Goal: Transaction & Acquisition: Download file/media

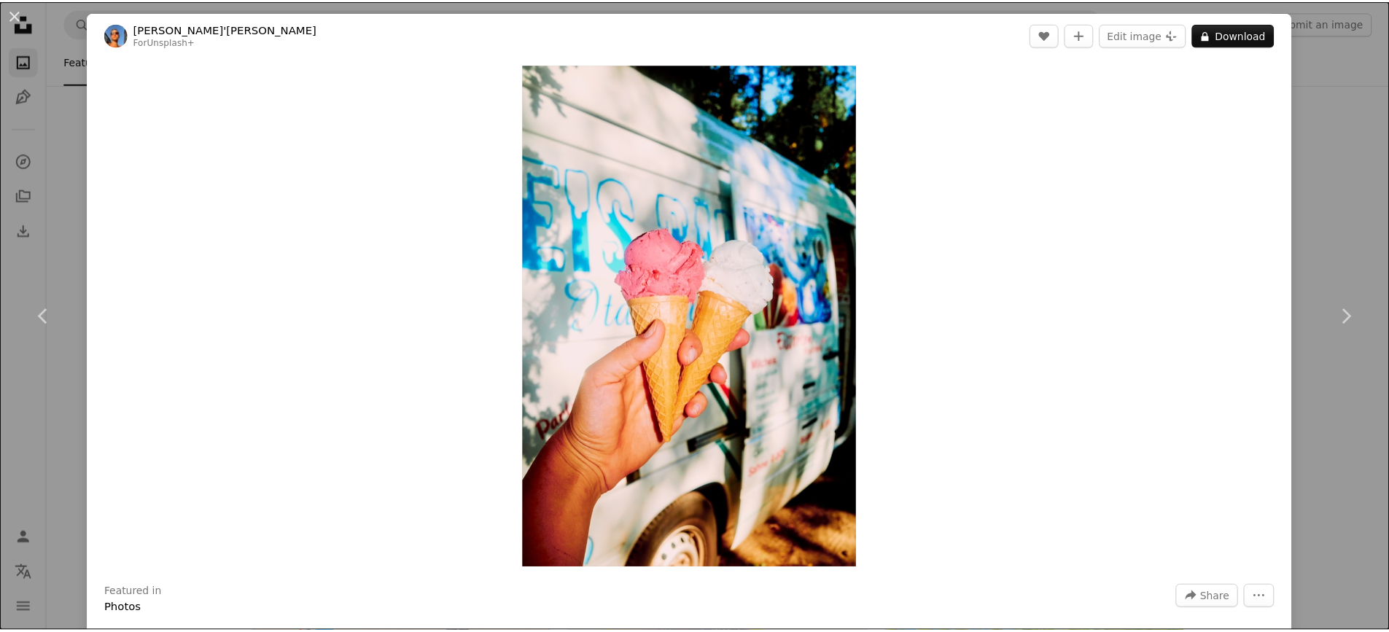
scroll to position [73, 0]
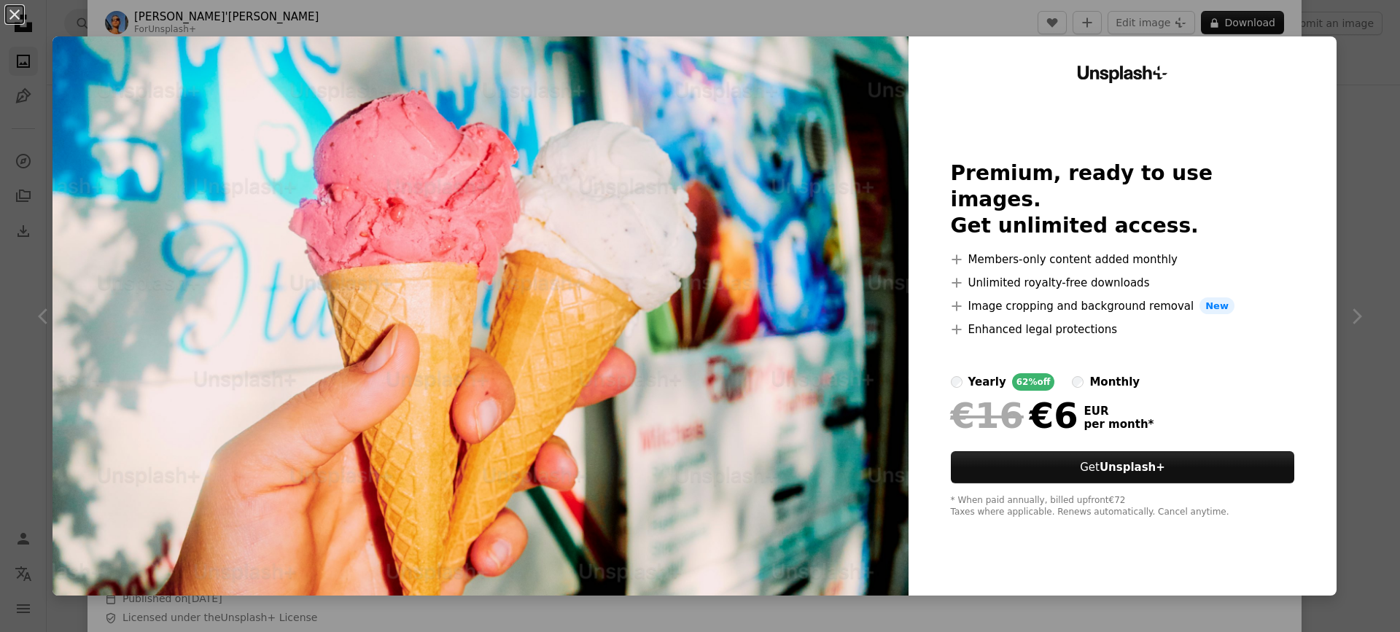
click at [1362, 75] on div "An X shape Unsplash+ Premium, ready to use images. Get unlimited access. A plus…" at bounding box center [700, 316] width 1400 height 632
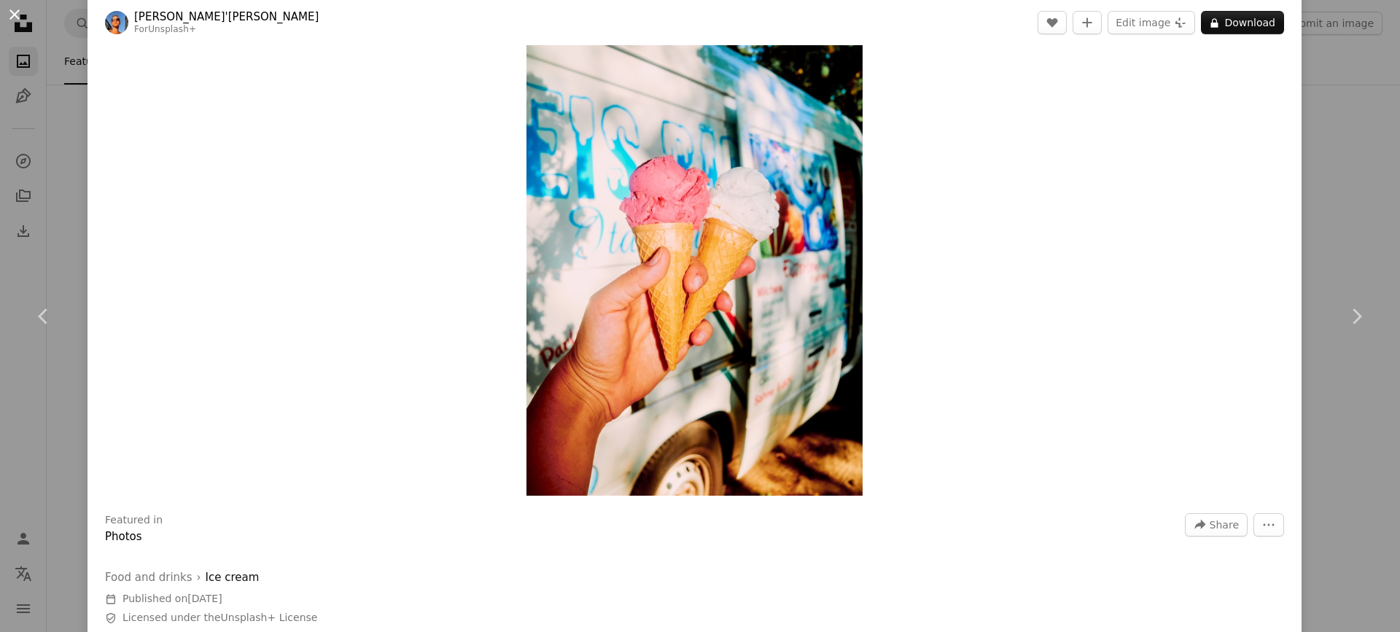
click at [12, 16] on button "An X shape" at bounding box center [14, 14] width 17 height 17
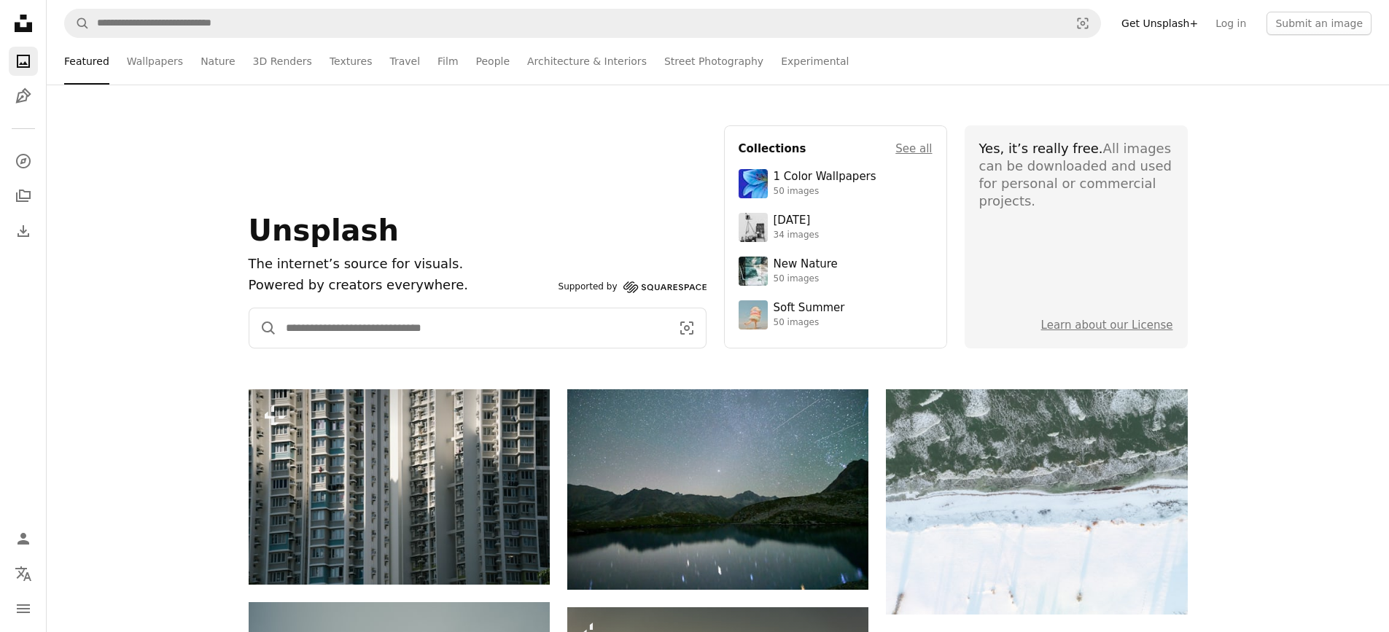
click at [460, 335] on input "Find visuals sitewide" at bounding box center [472, 327] width 391 height 39
type input "*"
type input "**"
click at [249, 308] on button "A magnifying glass" at bounding box center [263, 327] width 28 height 39
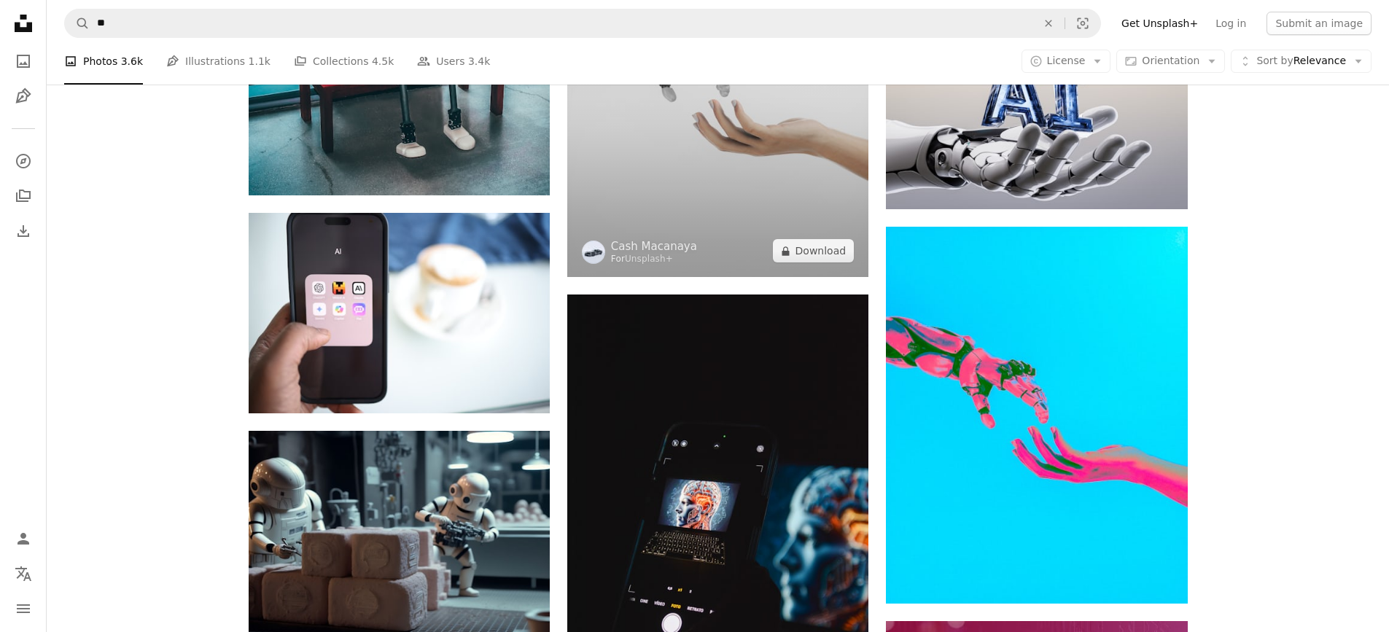
scroll to position [948, 0]
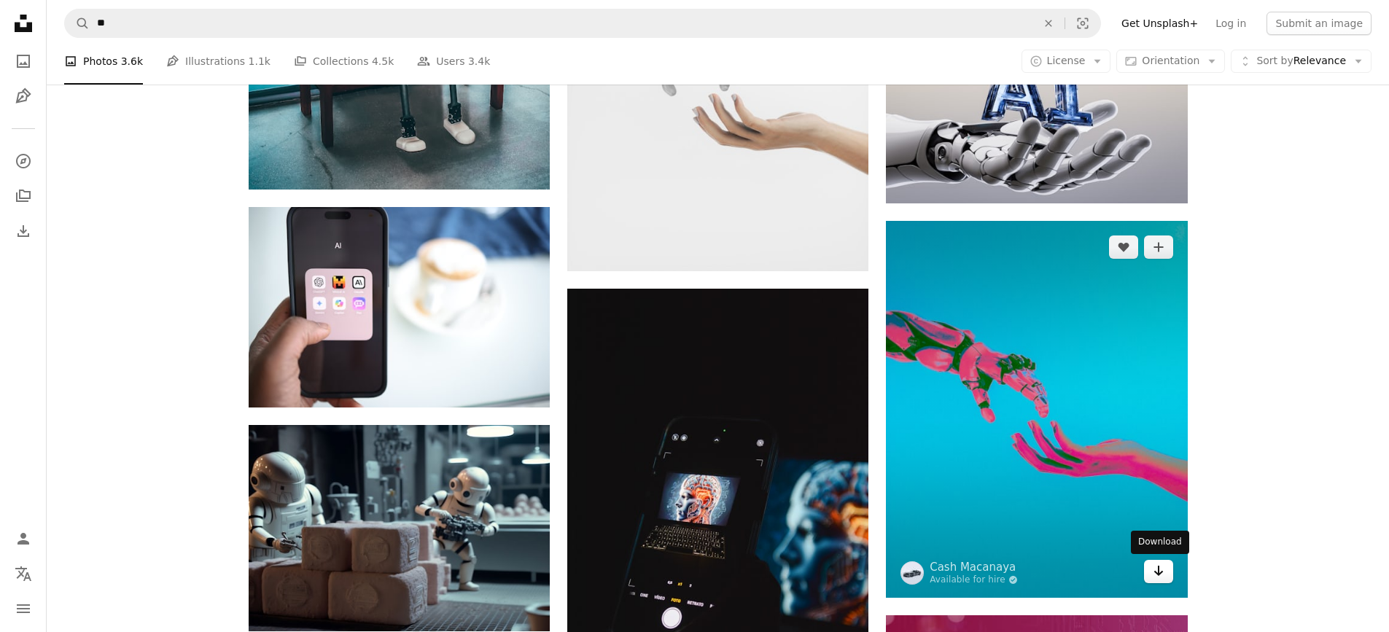
click at [1161, 571] on icon "Arrow pointing down" at bounding box center [1159, 570] width 12 height 17
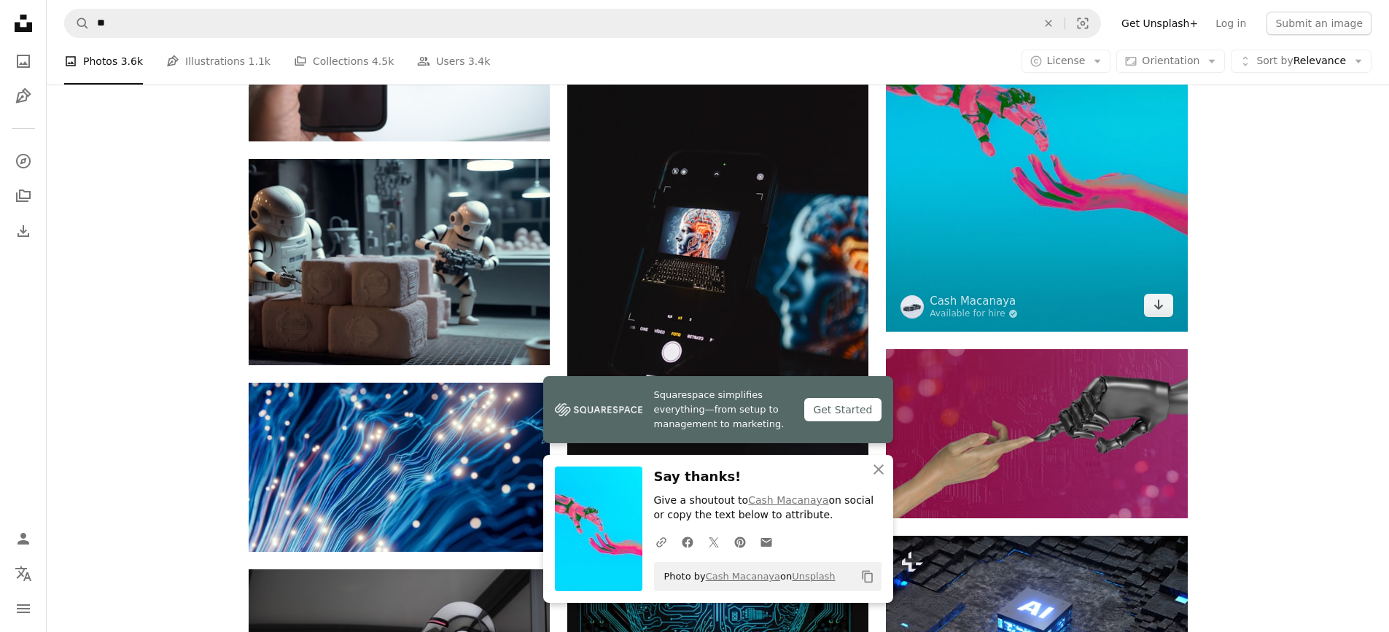
scroll to position [1239, 0]
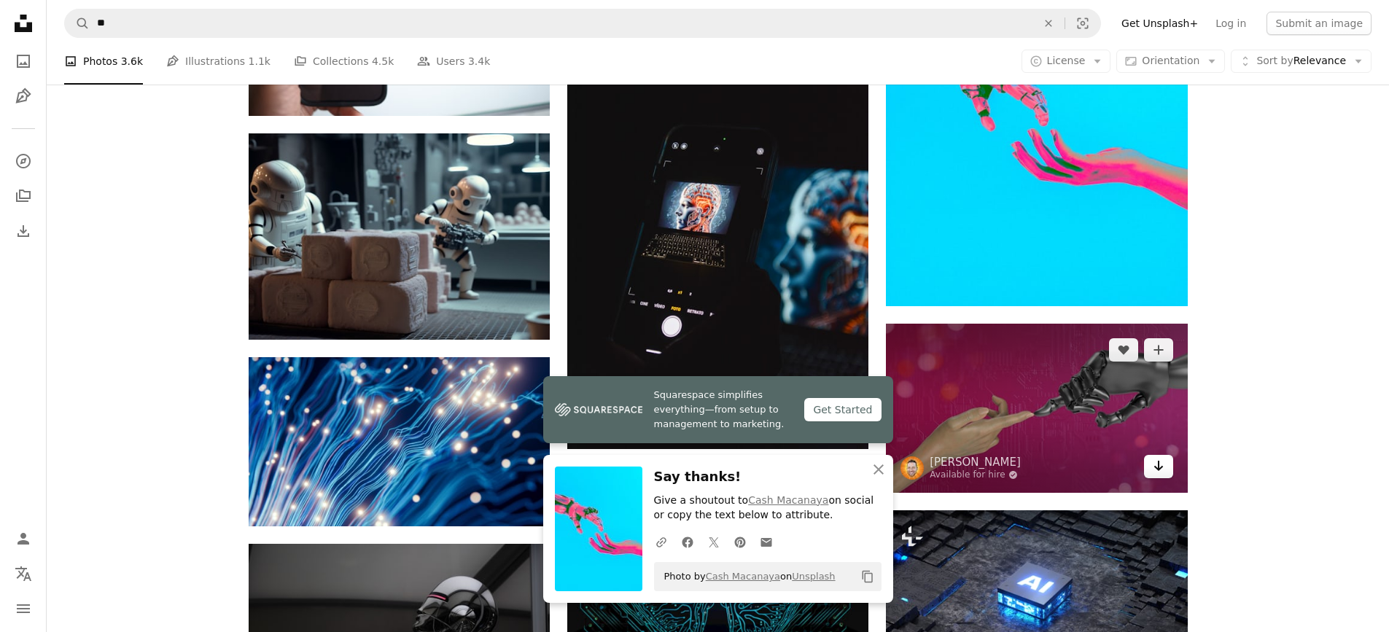
click at [1155, 464] on icon "Arrow pointing down" at bounding box center [1159, 465] width 12 height 17
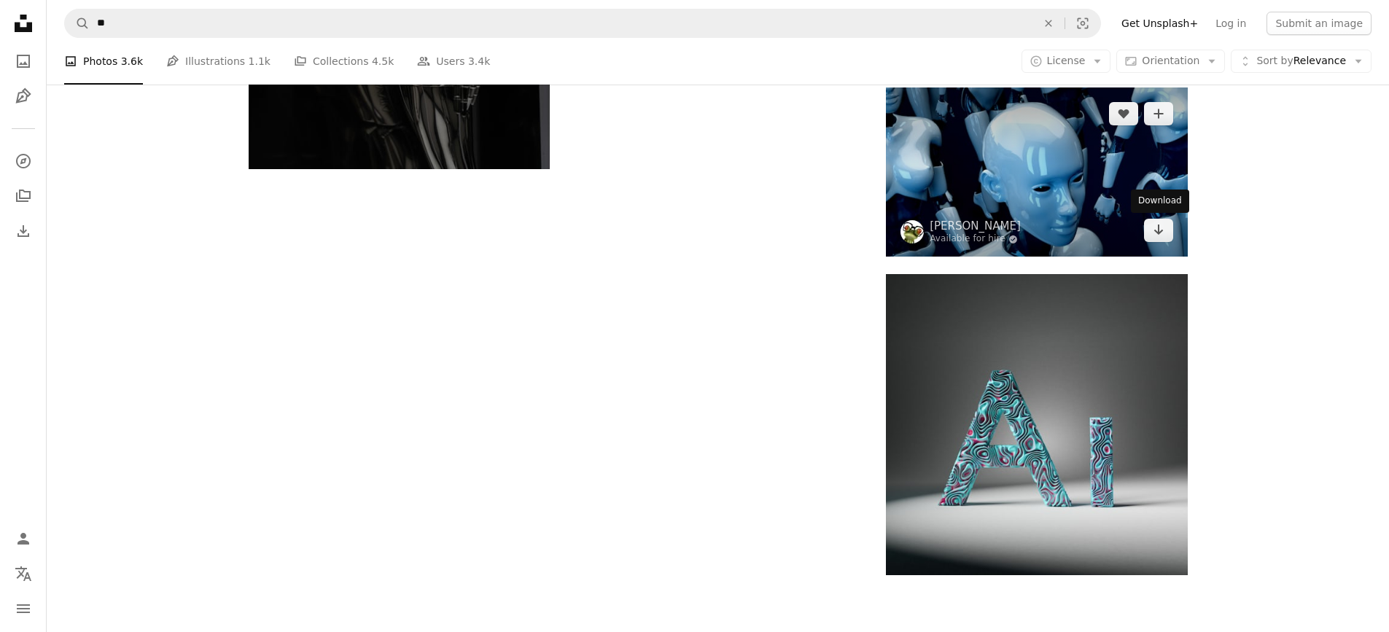
scroll to position [2187, 0]
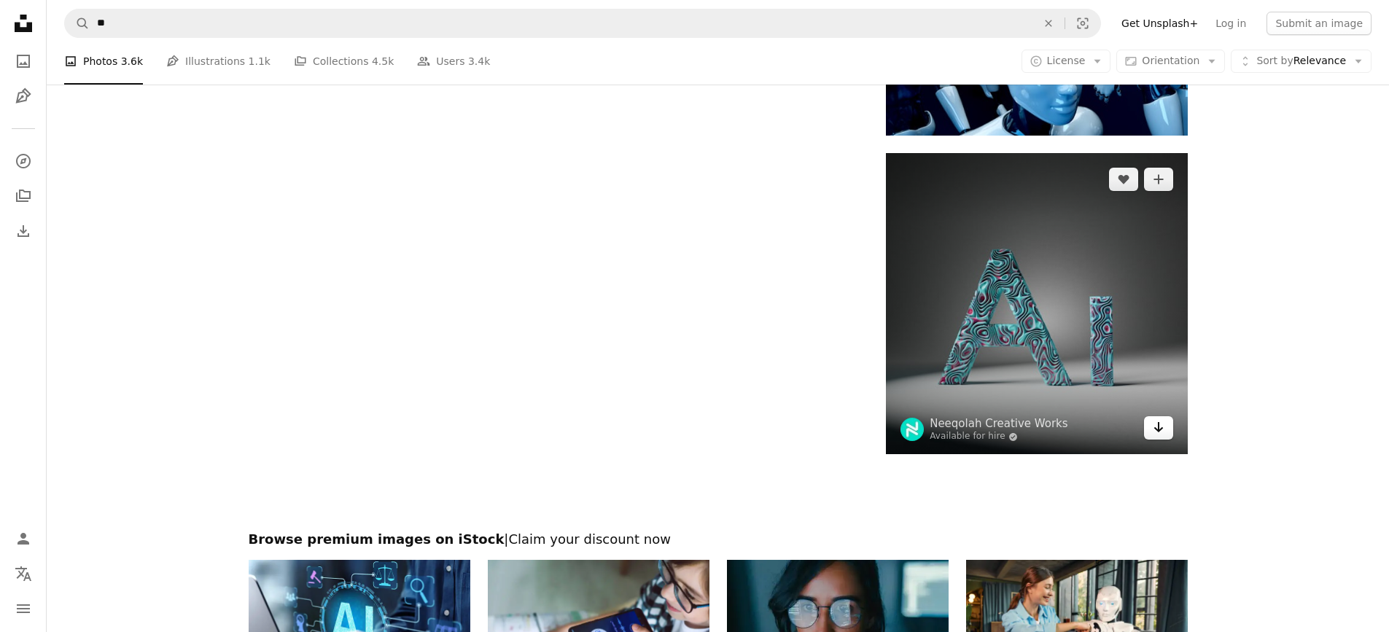
click at [1161, 432] on icon "Arrow pointing down" at bounding box center [1159, 426] width 12 height 17
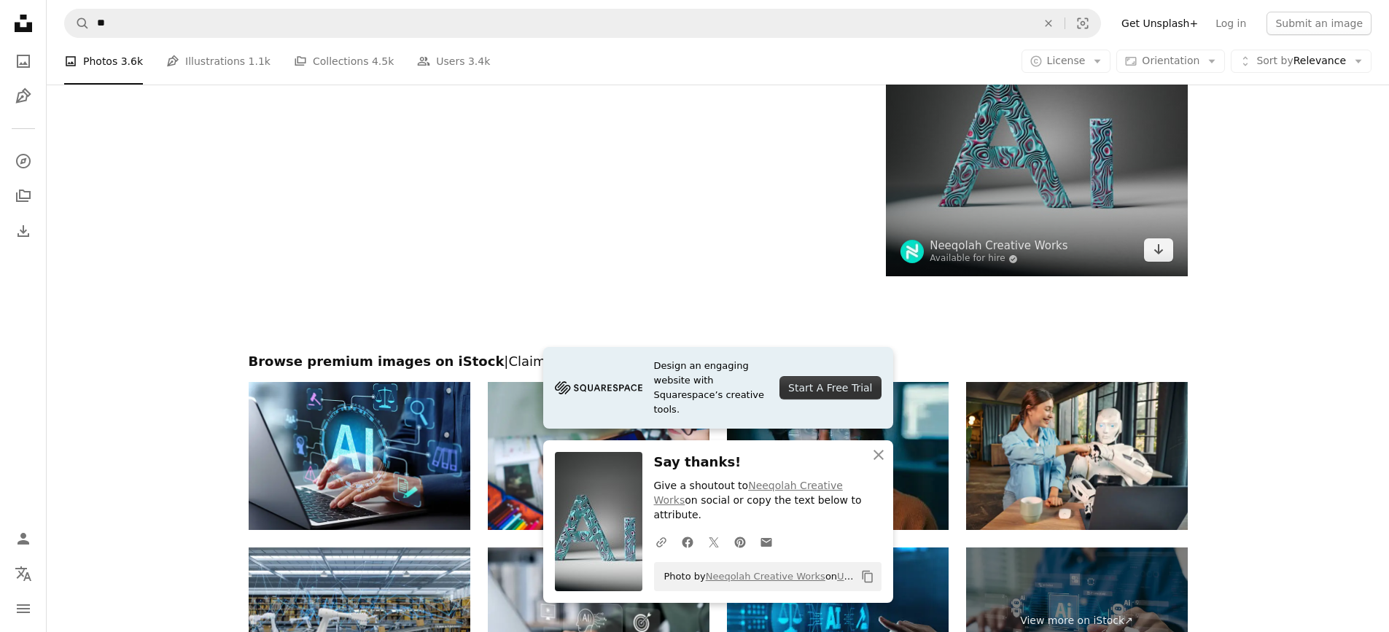
scroll to position [2552, 0]
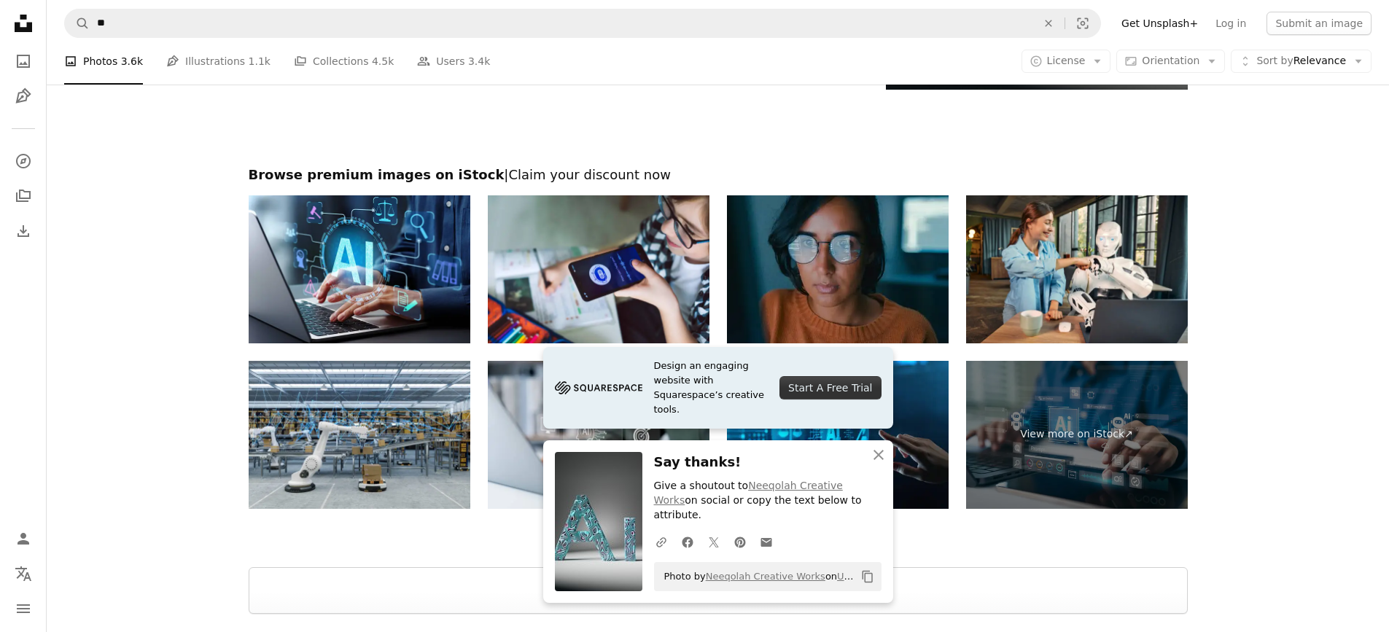
click at [1125, 526] on div at bounding box center [718, 520] width 1342 height 23
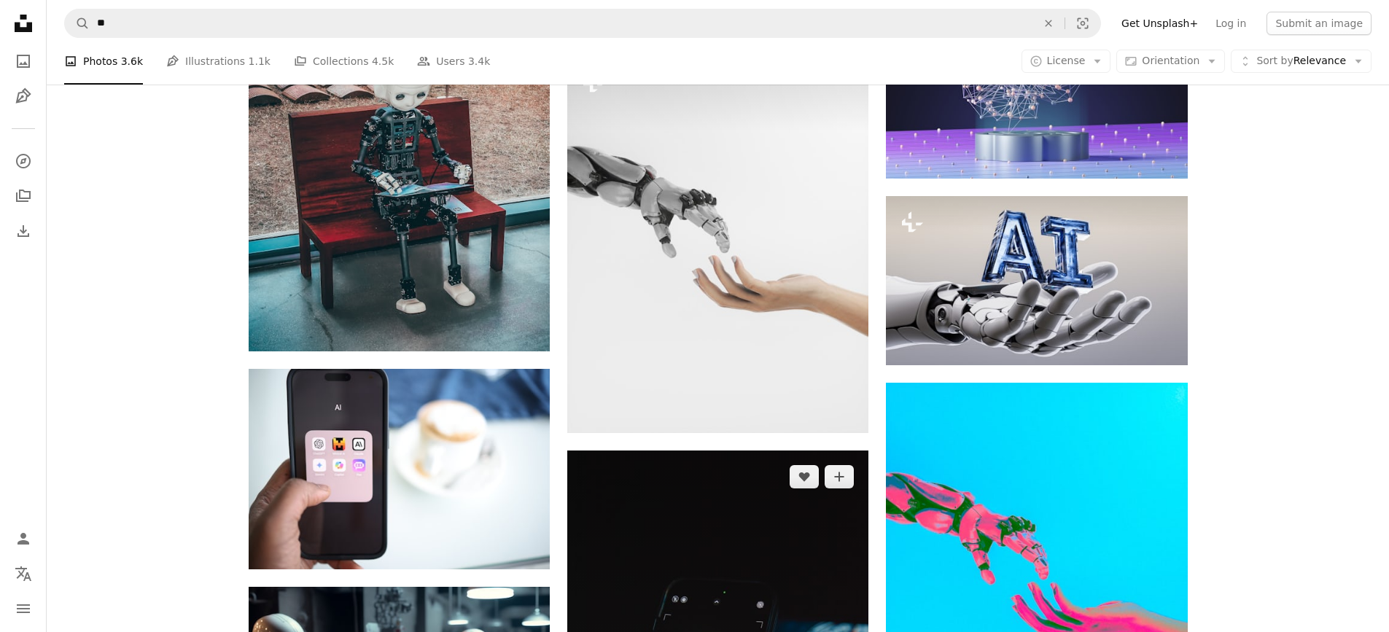
scroll to position [729, 0]
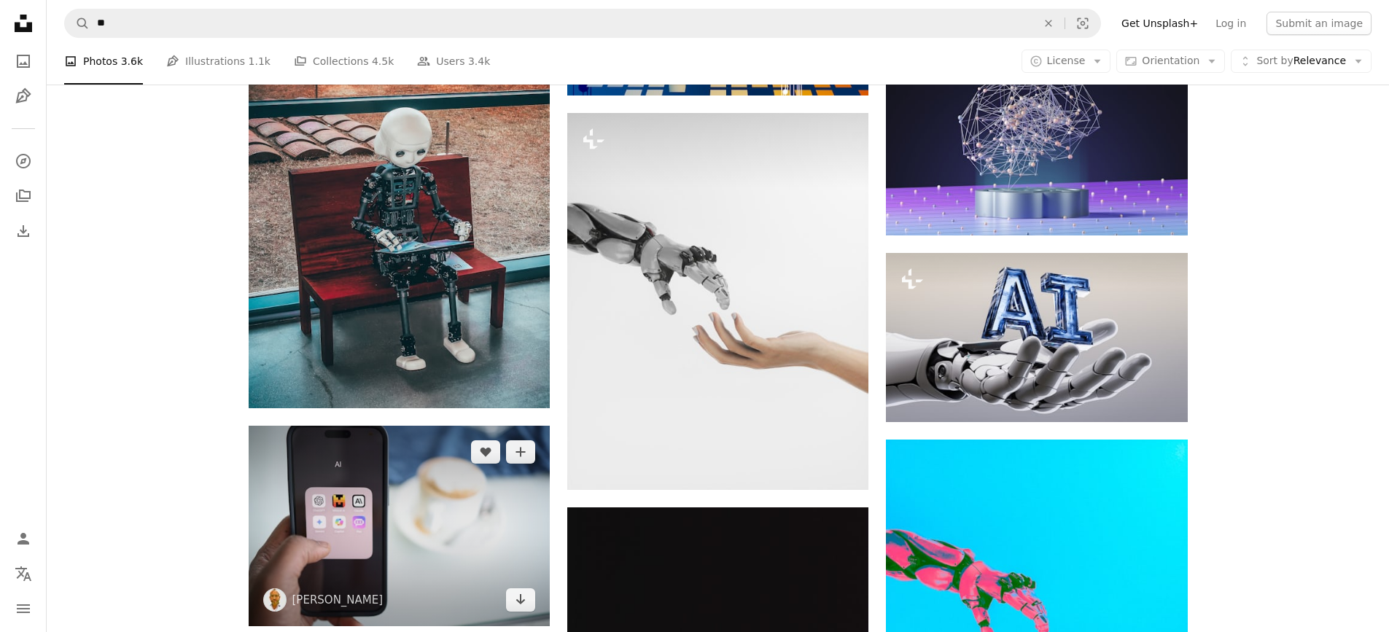
click at [348, 524] on img at bounding box center [399, 526] width 301 height 200
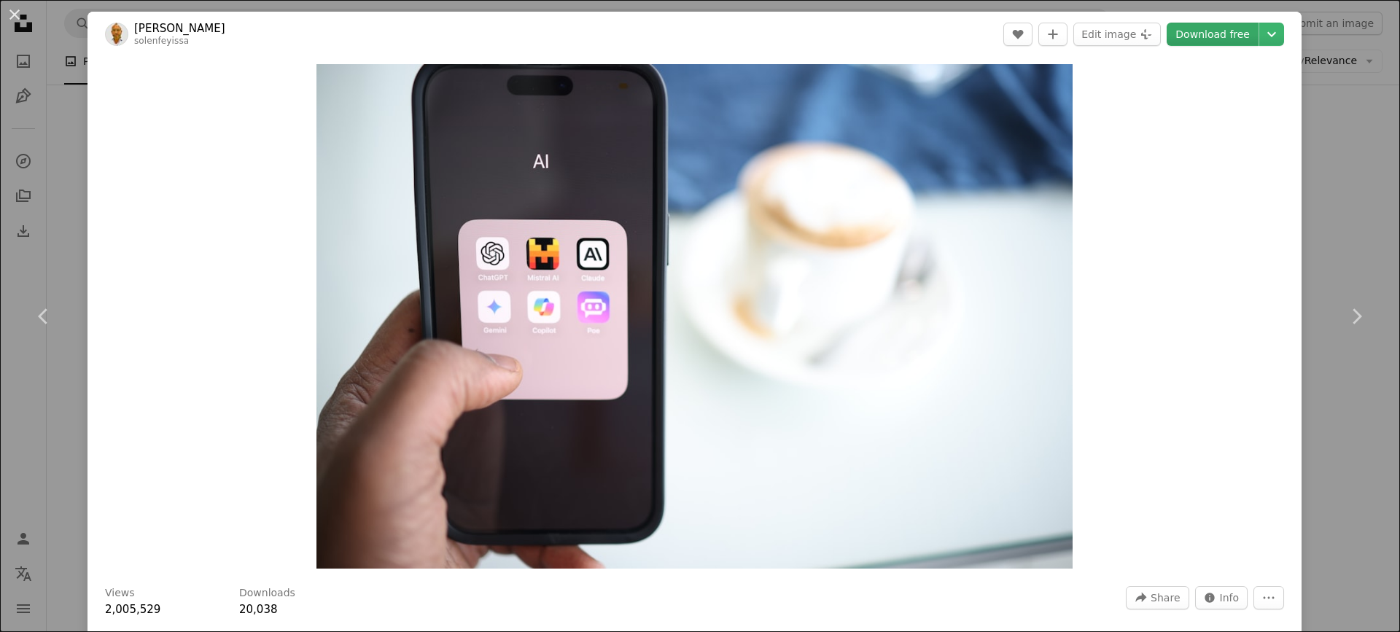
click at [1198, 41] on link "Download free" at bounding box center [1212, 34] width 92 height 23
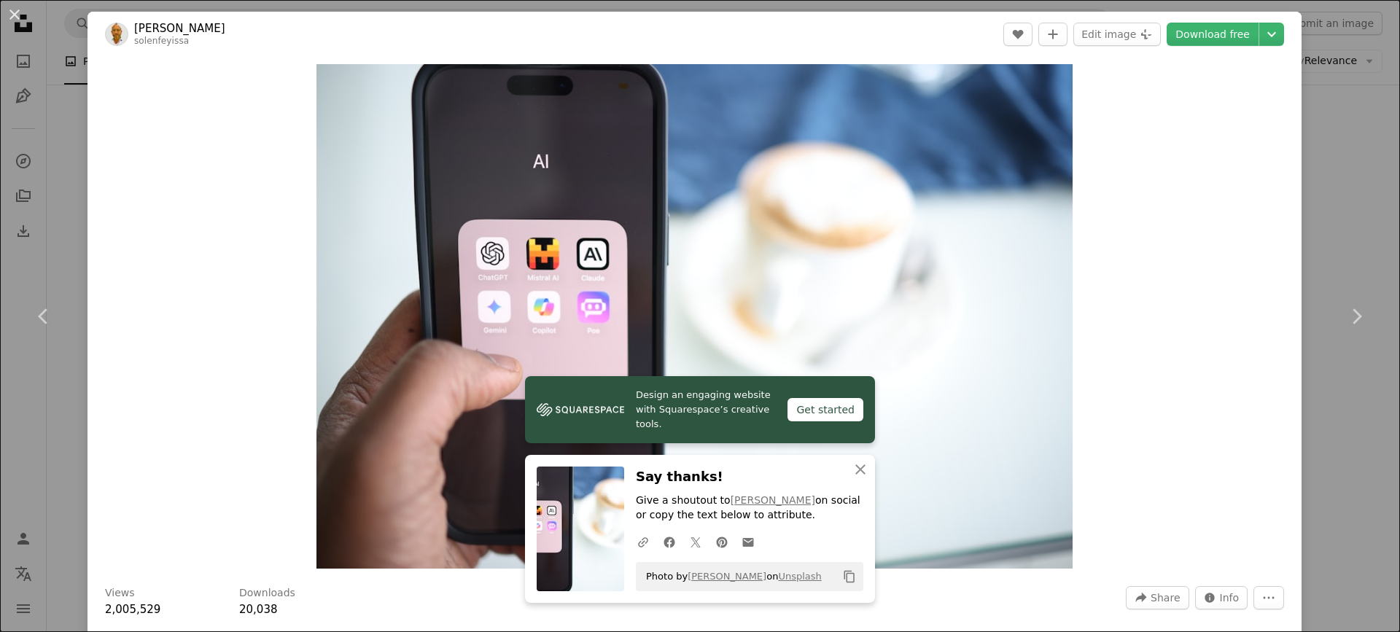
click at [1338, 86] on div "An X shape Chevron left Chevron right Design an engaging website with Squarespa…" at bounding box center [700, 316] width 1400 height 632
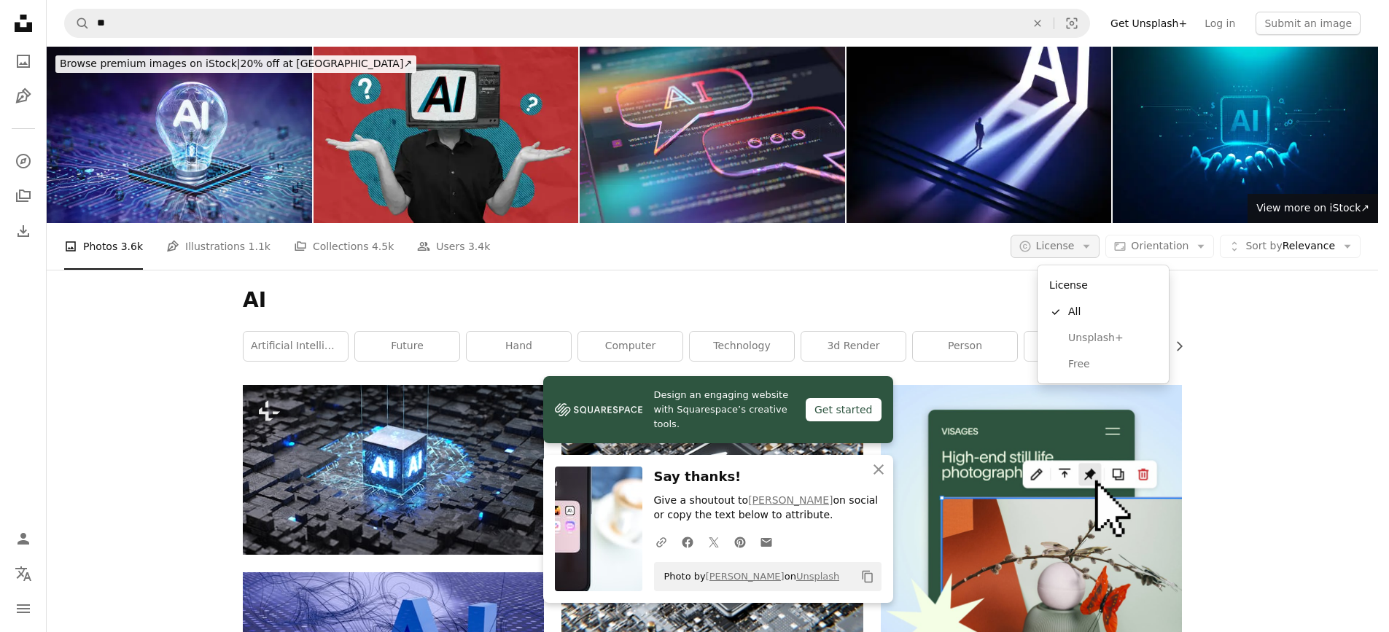
scroll to position [73, 0]
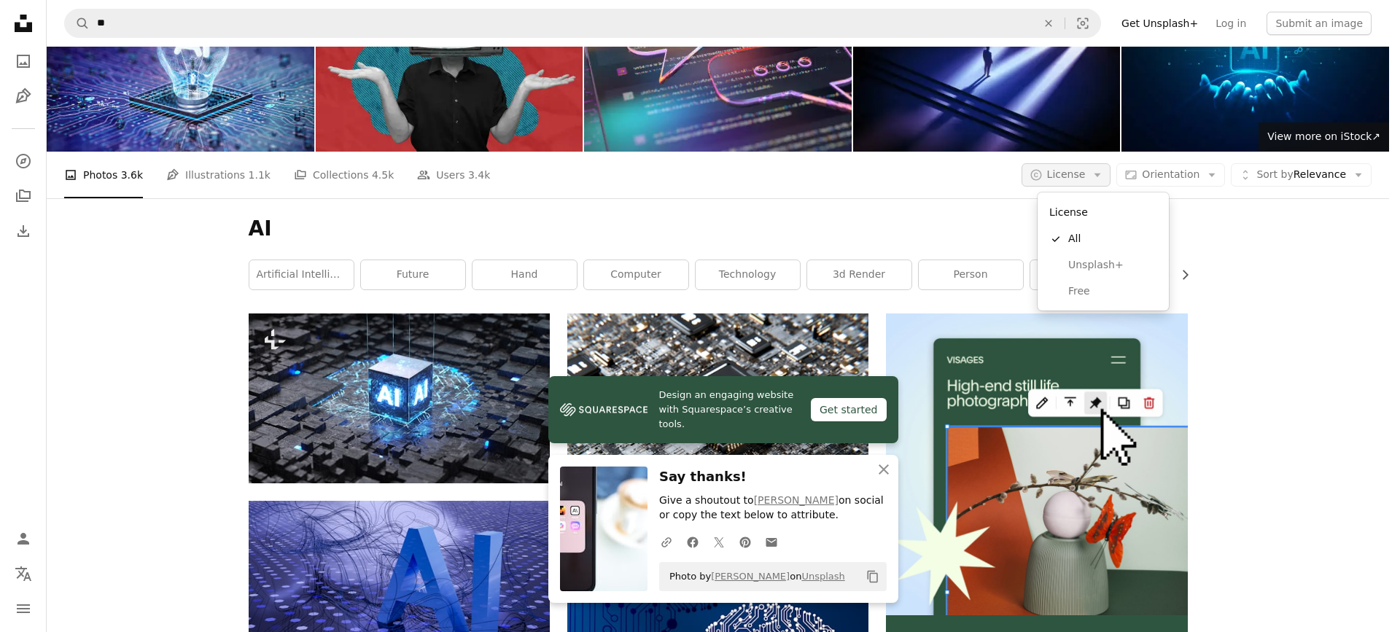
click at [1104, 179] on icon "Arrow down" at bounding box center [1097, 174] width 13 height 13
click at [1101, 293] on span "Free" at bounding box center [1112, 291] width 89 height 15
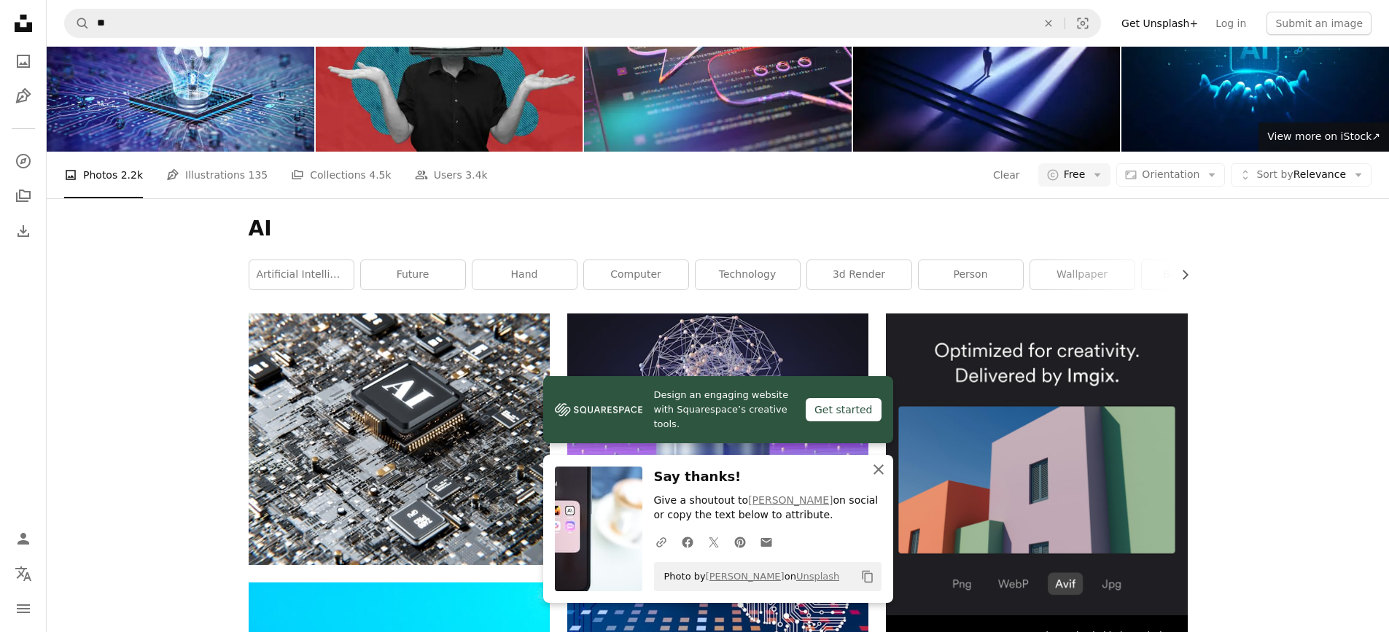
click at [889, 469] on button "An X shape Close" at bounding box center [878, 469] width 29 height 29
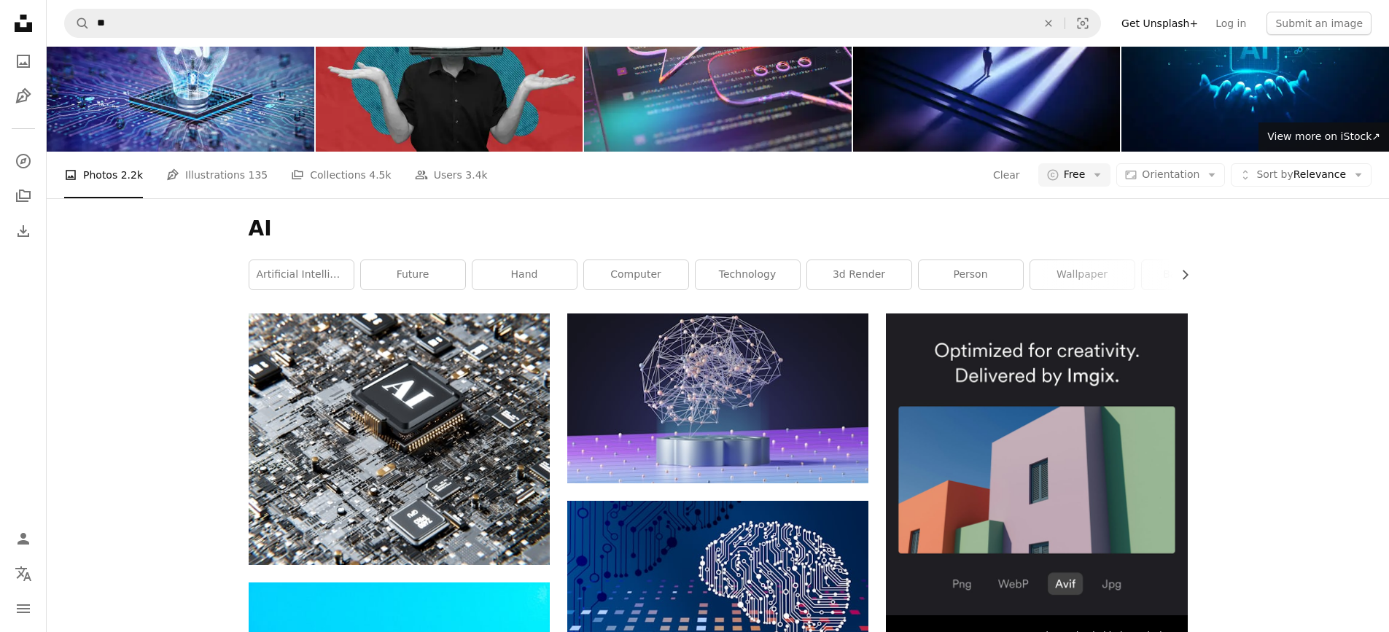
scroll to position [365, 0]
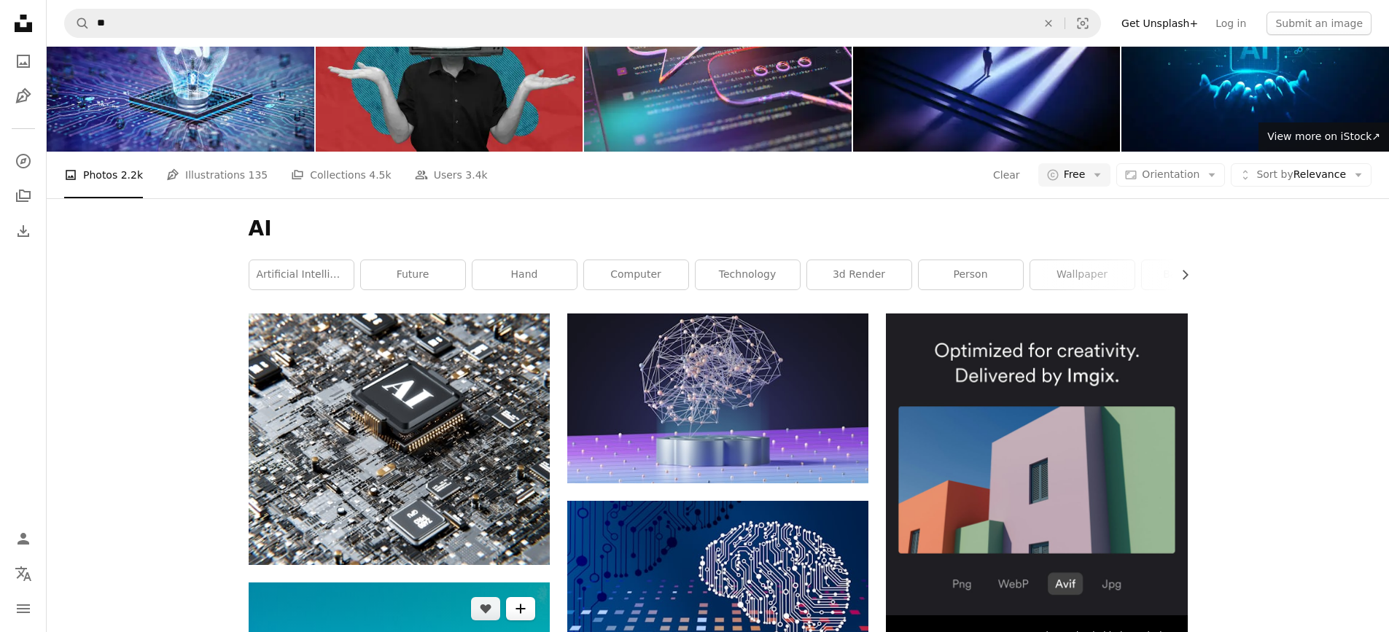
click at [522, 603] on icon "A plus sign" at bounding box center [521, 609] width 12 height 12
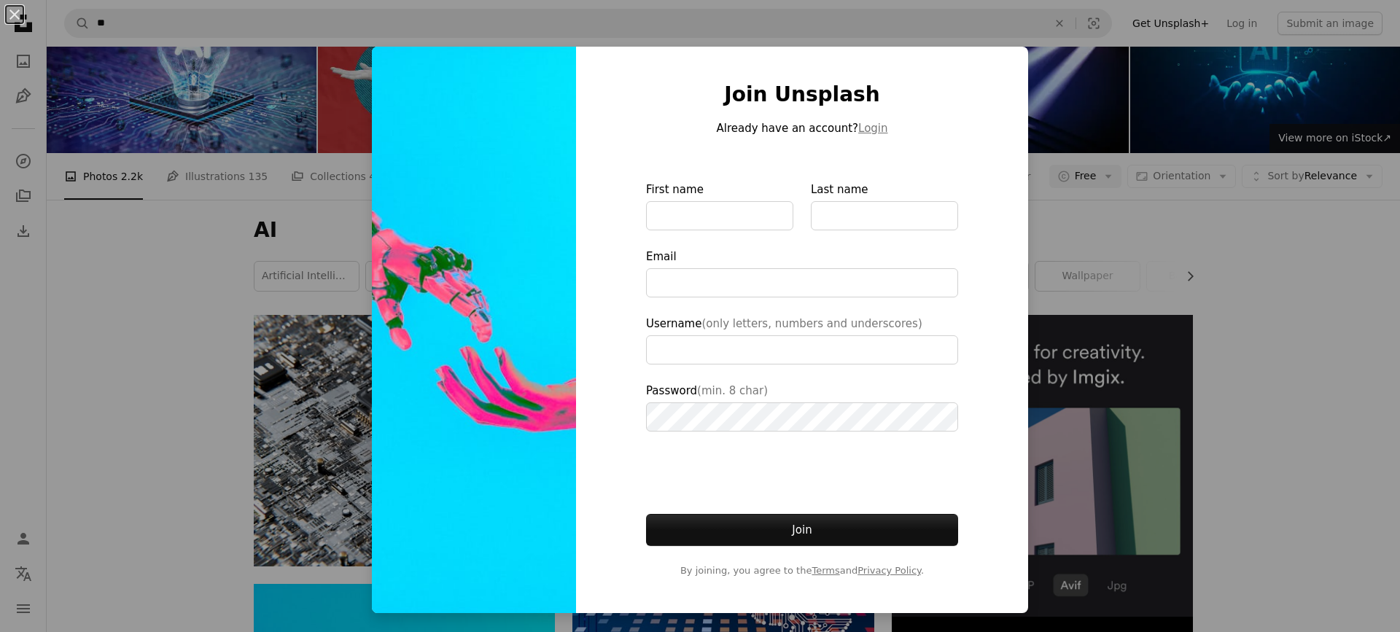
click at [970, 87] on div "Join Unsplash Already have an account? Login First name Last name Email Usernam…" at bounding box center [802, 330] width 452 height 566
click at [1320, 168] on div "An X shape Join Unsplash Already have an account? Login First name Last name Em…" at bounding box center [700, 316] width 1400 height 632
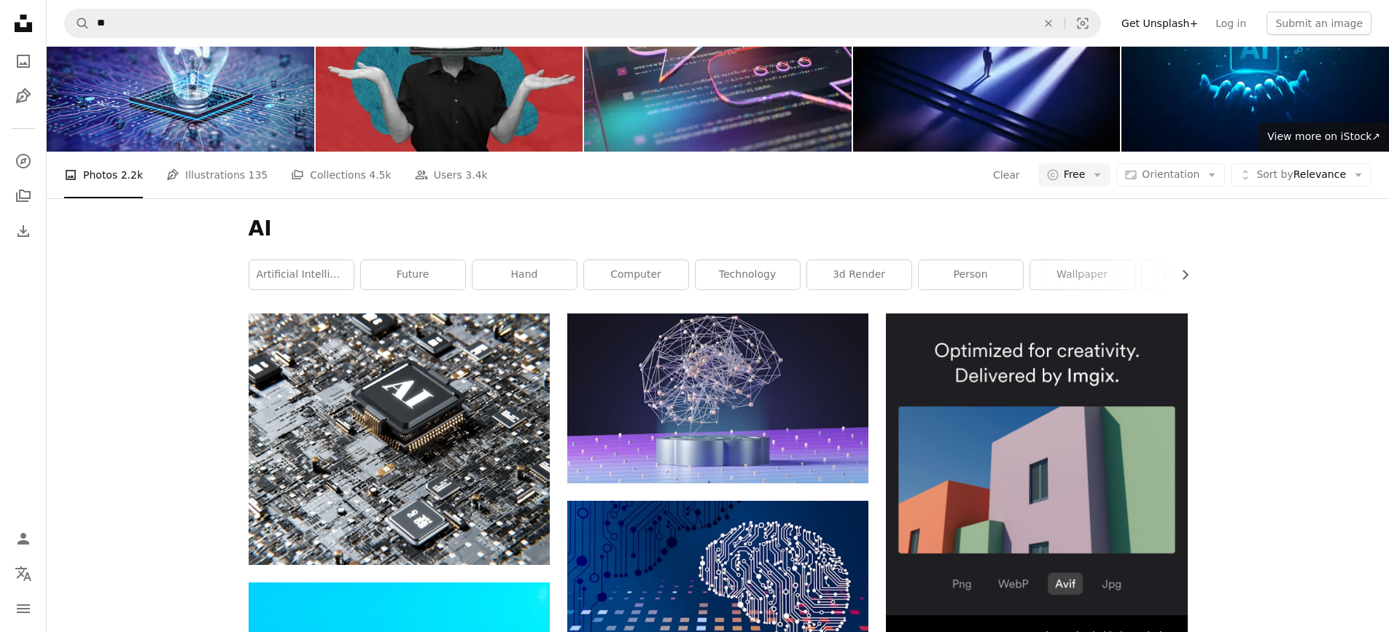
scroll to position [2333, 0]
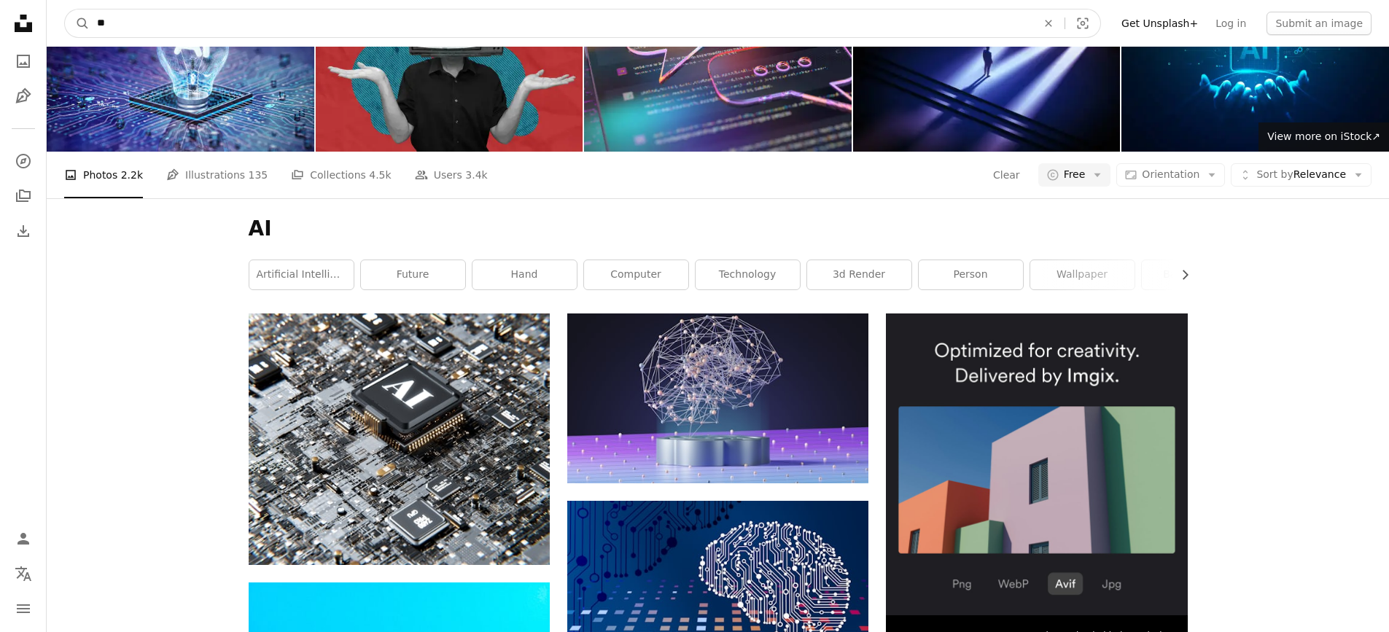
drag, startPoint x: 119, startPoint y: 25, endPoint x: 0, endPoint y: 43, distance: 120.2
type input "**********"
click at [65, 9] on button "A magnifying glass" at bounding box center [77, 23] width 25 height 28
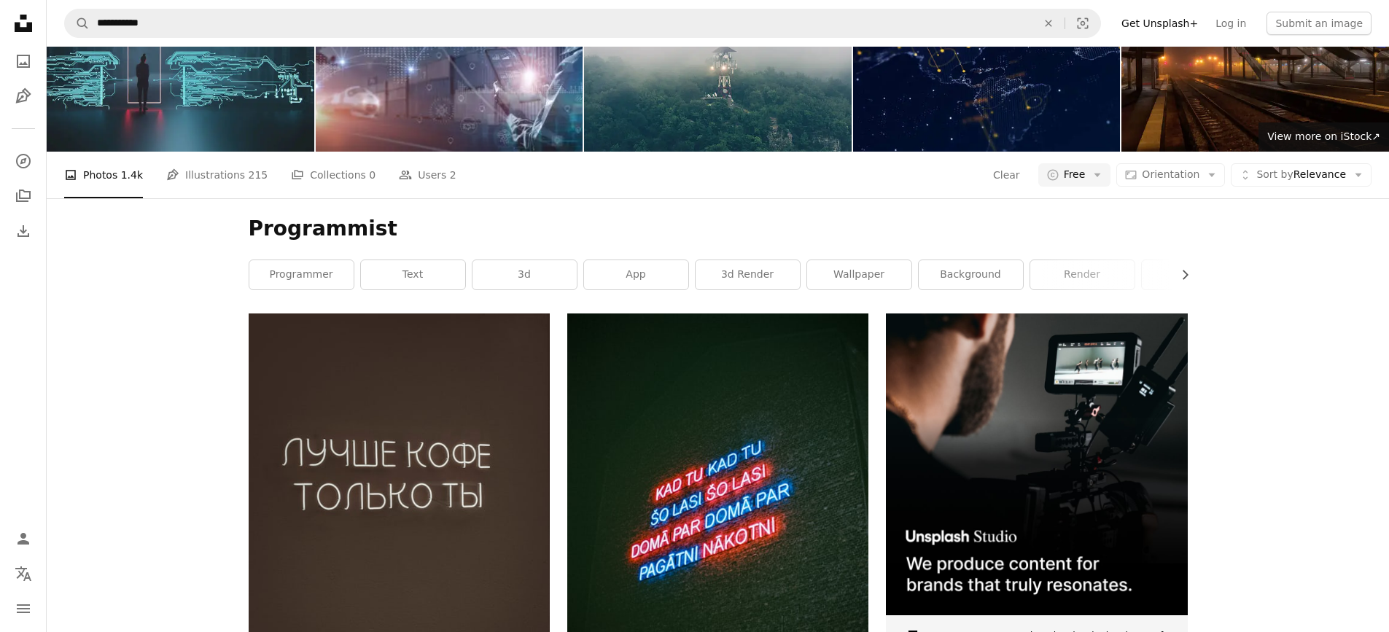
click at [26, 29] on icon at bounding box center [23, 23] width 17 height 17
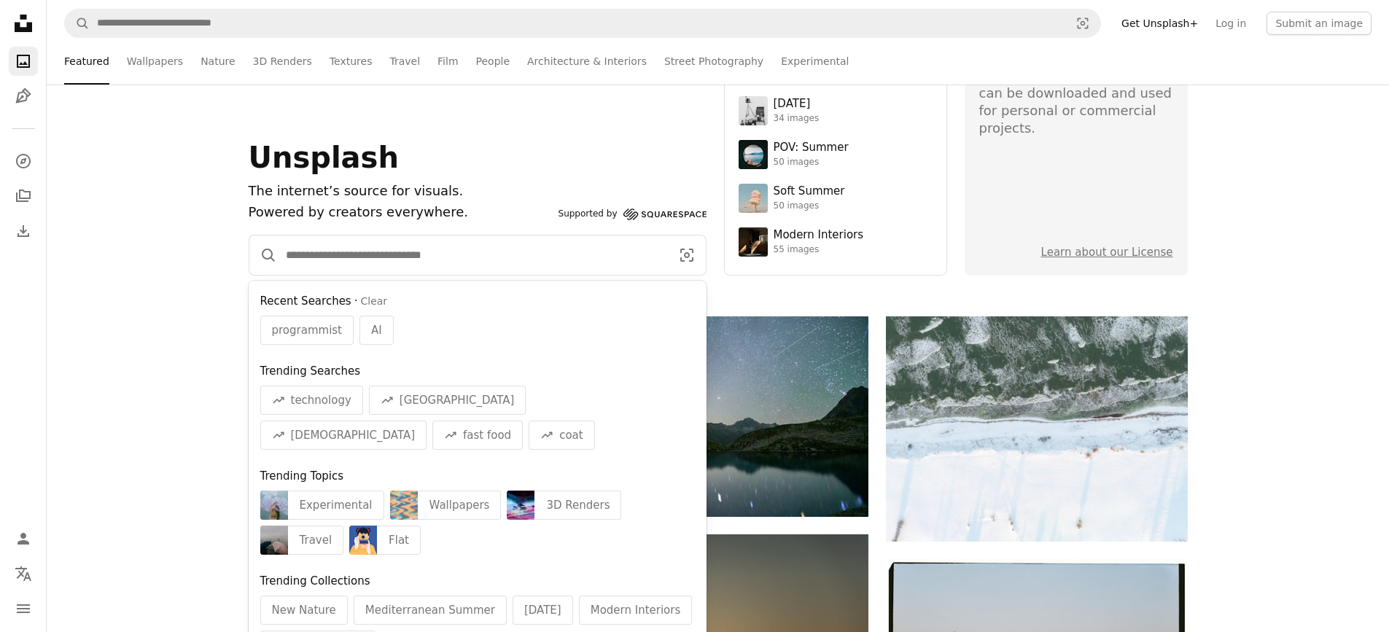
click at [433, 275] on input "Find visuals sitewide" at bounding box center [472, 254] width 391 height 39
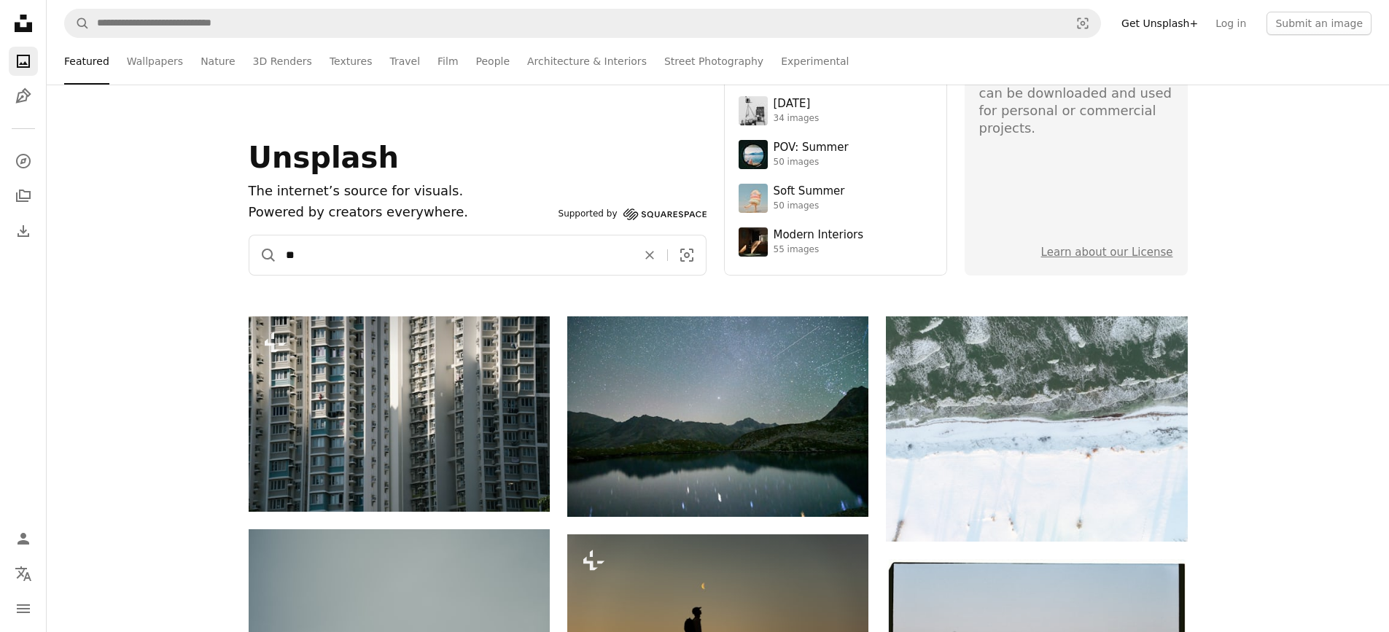
type input "**"
click at [249, 235] on button "A magnifying glass" at bounding box center [263, 254] width 28 height 39
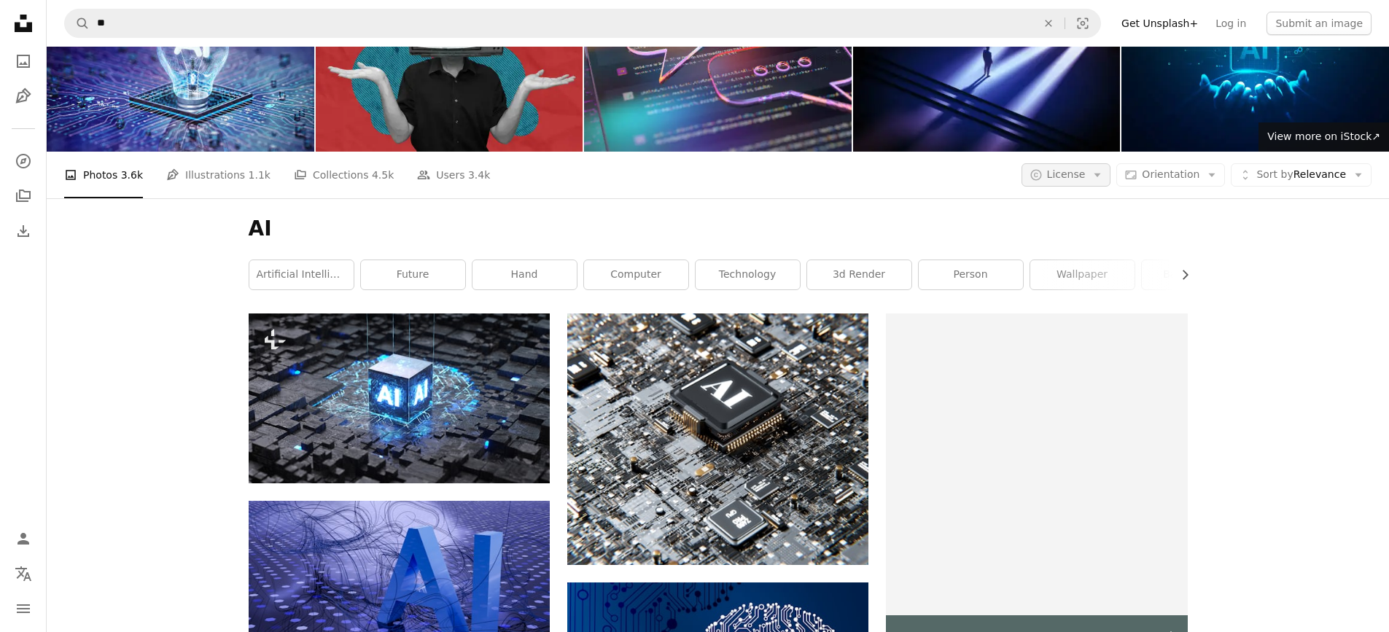
click at [1104, 182] on icon "Arrow down" at bounding box center [1097, 174] width 13 height 13
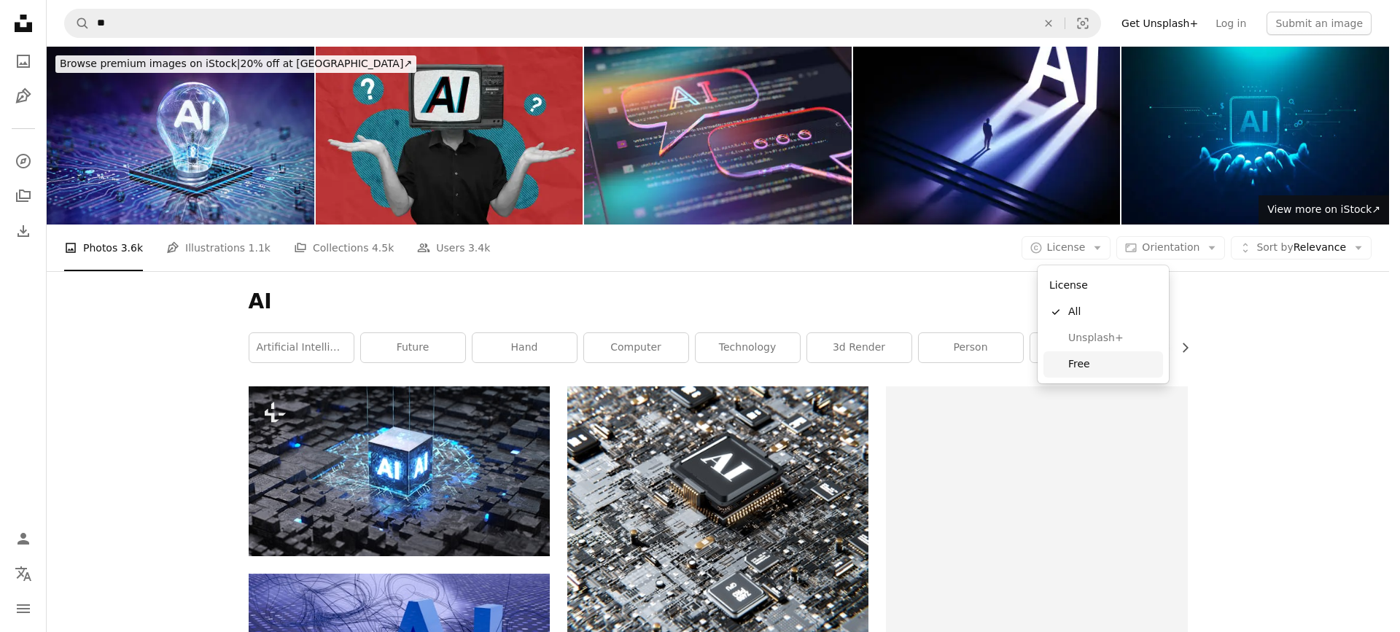
click at [1102, 365] on span "Free" at bounding box center [1112, 364] width 89 height 15
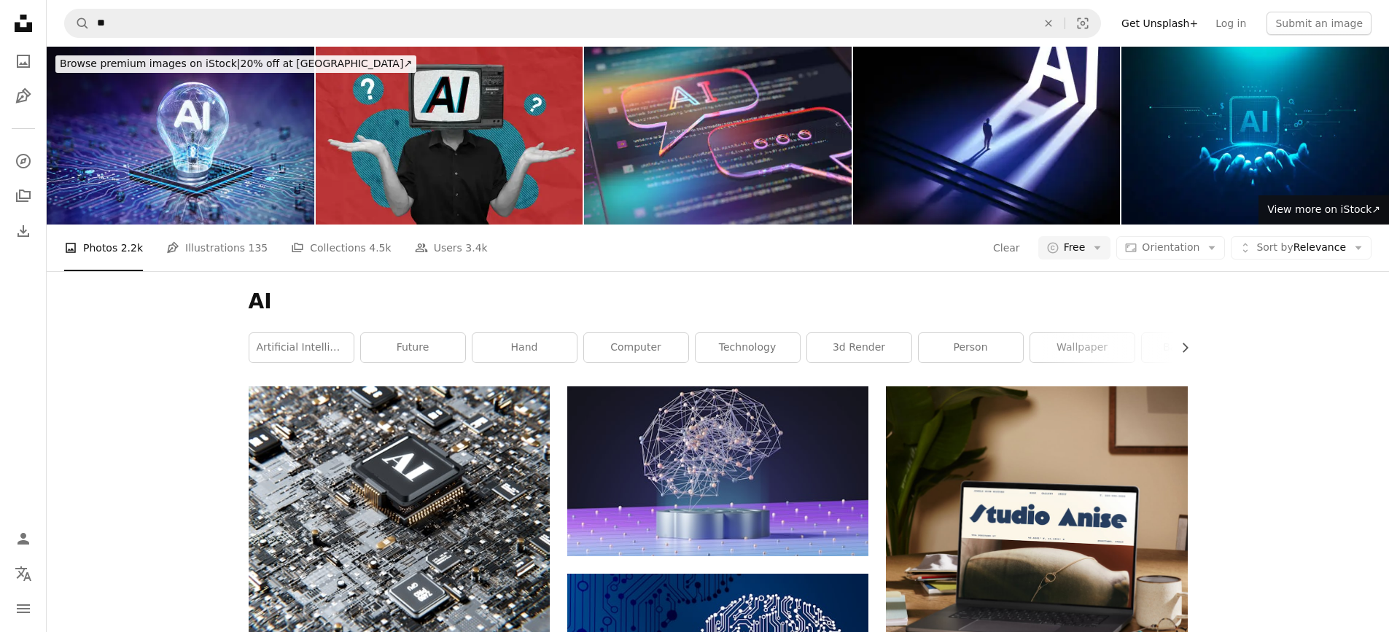
scroll to position [1021, 0]
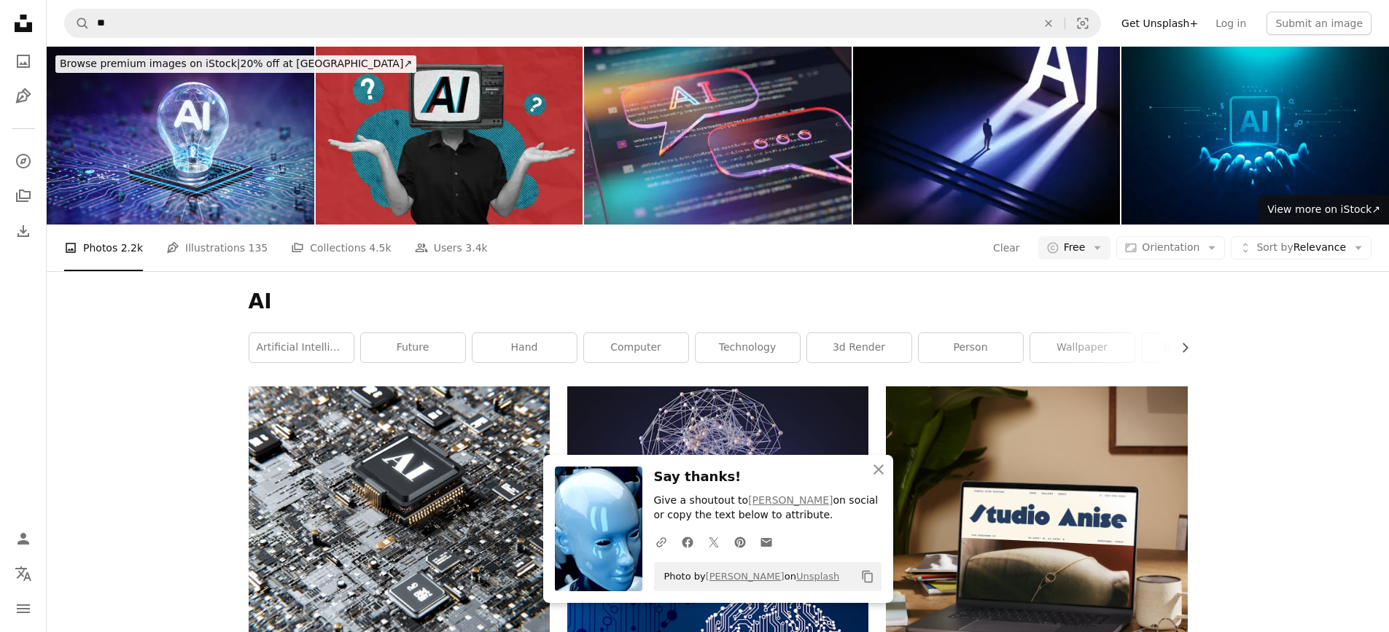
scroll to position [875, 0]
